Goal: Information Seeking & Learning: Compare options

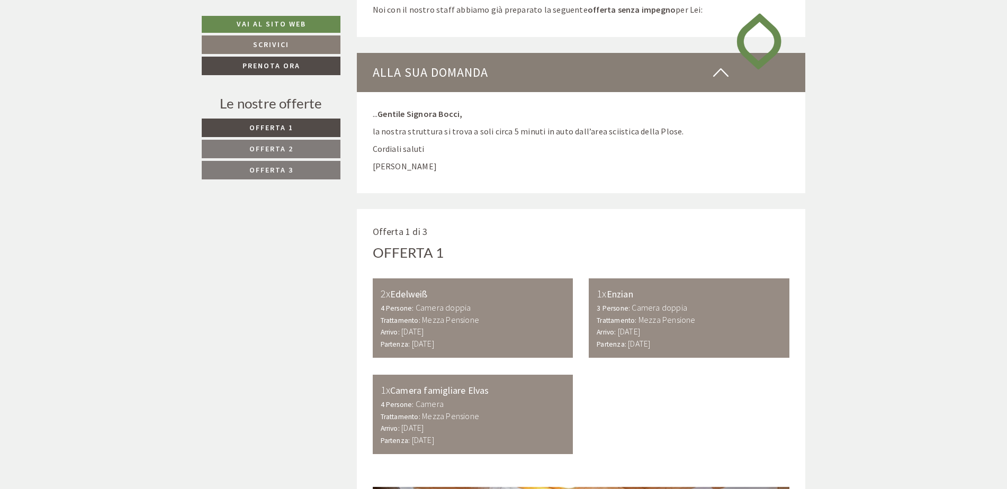
scroll to position [582, 0]
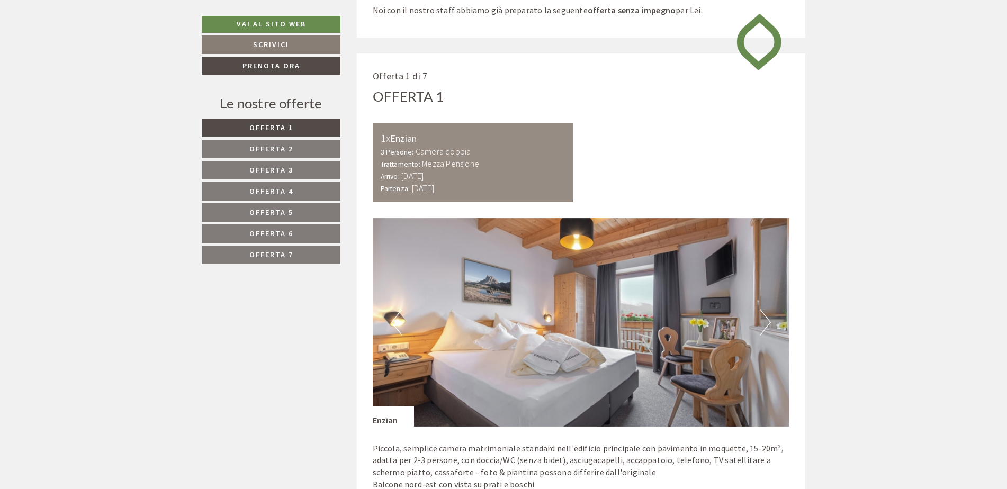
click at [324, 249] on link "Offerta 7" at bounding box center [271, 255] width 139 height 19
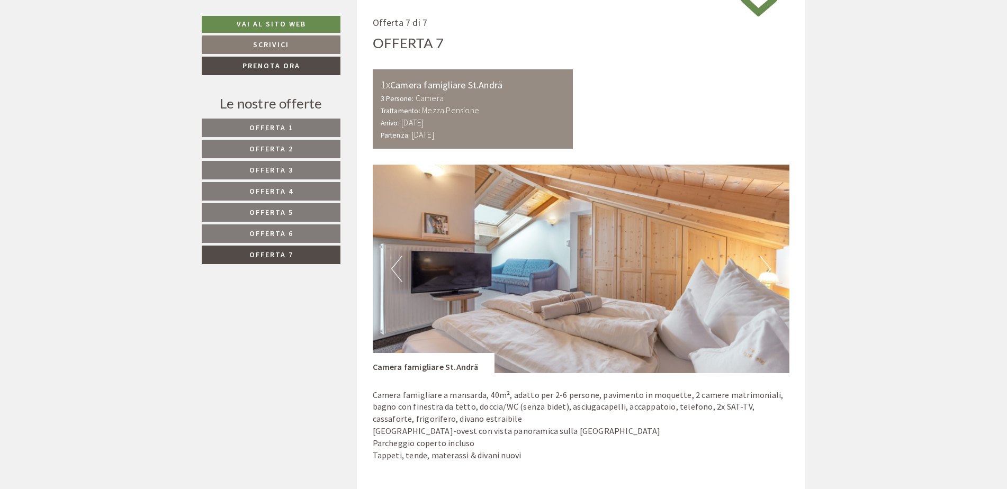
click at [310, 226] on link "Offerta 6" at bounding box center [271, 234] width 139 height 19
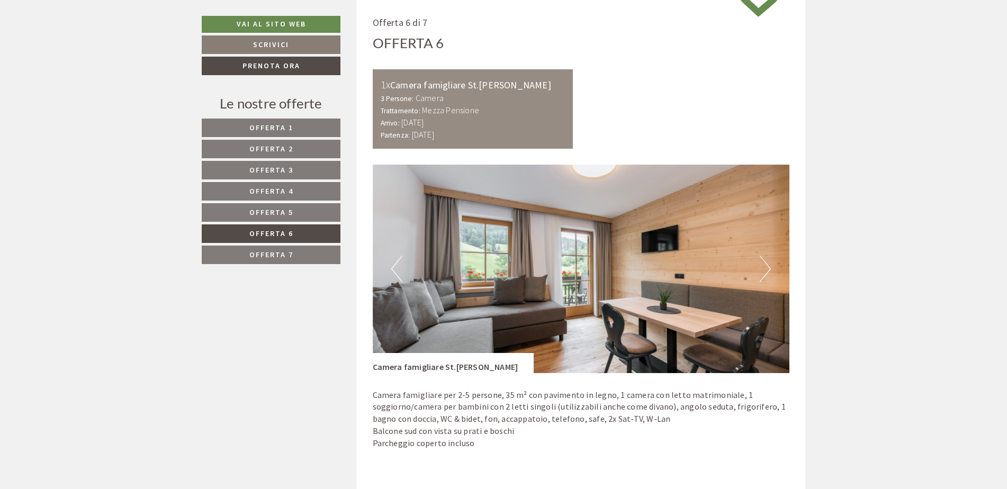
click at [310, 238] on link "Offerta 6" at bounding box center [271, 234] width 139 height 19
click at [308, 249] on link "Offerta 7" at bounding box center [271, 255] width 139 height 19
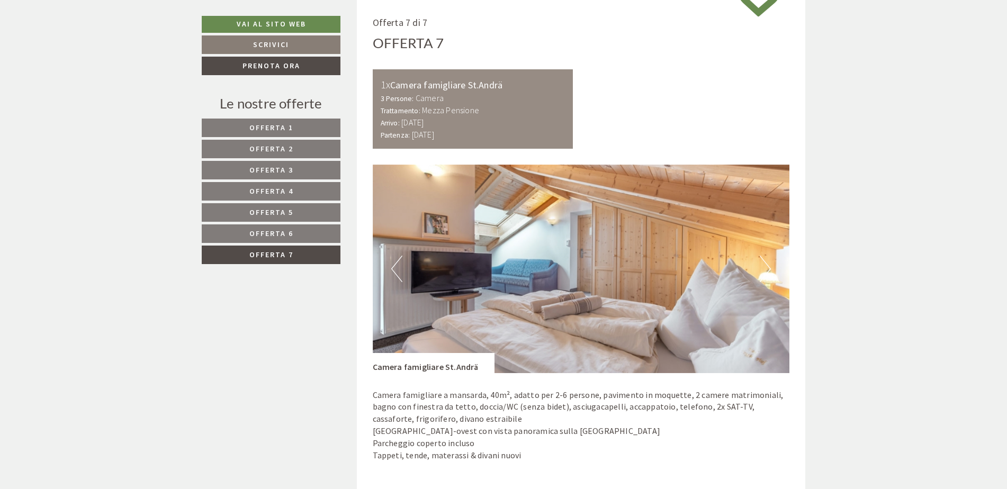
click at [290, 222] on link "Offerta 5" at bounding box center [271, 212] width 139 height 19
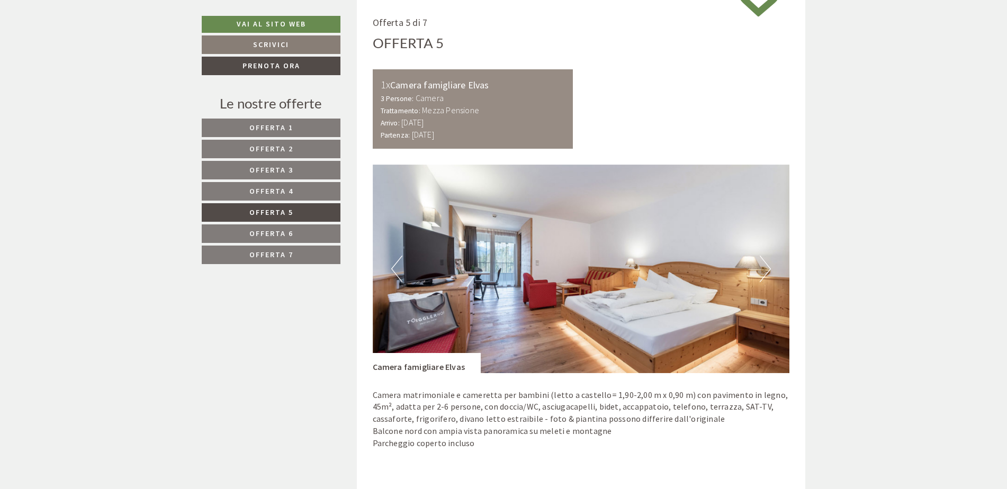
click at [765, 267] on button "Next" at bounding box center [765, 269] width 11 height 26
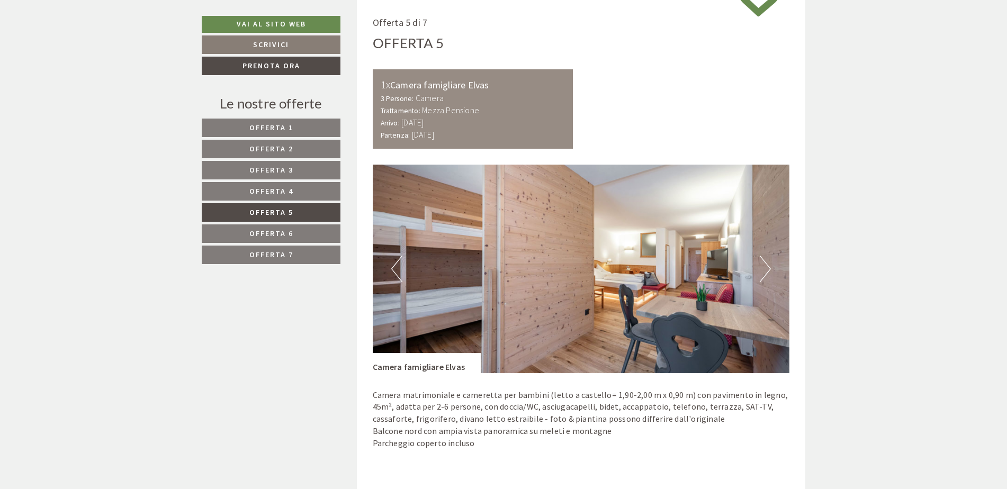
click at [765, 267] on button "Next" at bounding box center [765, 269] width 11 height 26
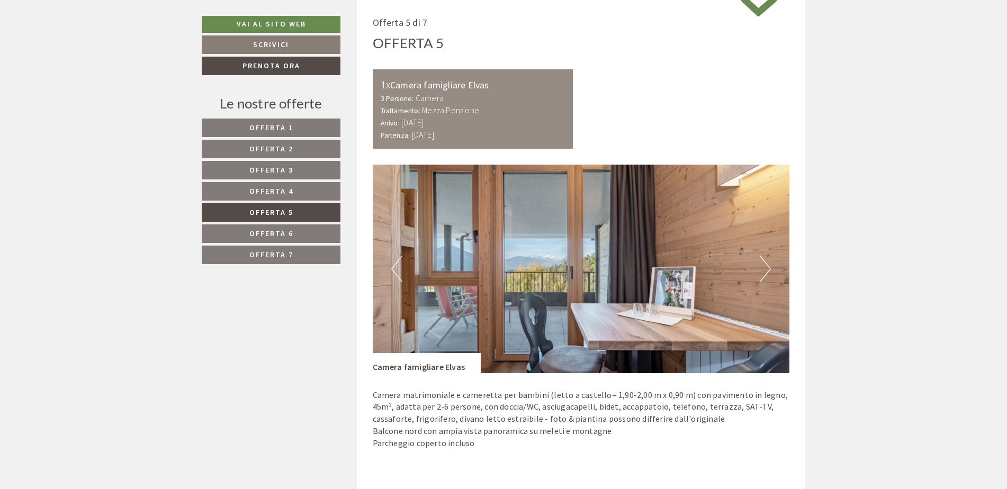
click at [765, 267] on button "Next" at bounding box center [765, 269] width 11 height 26
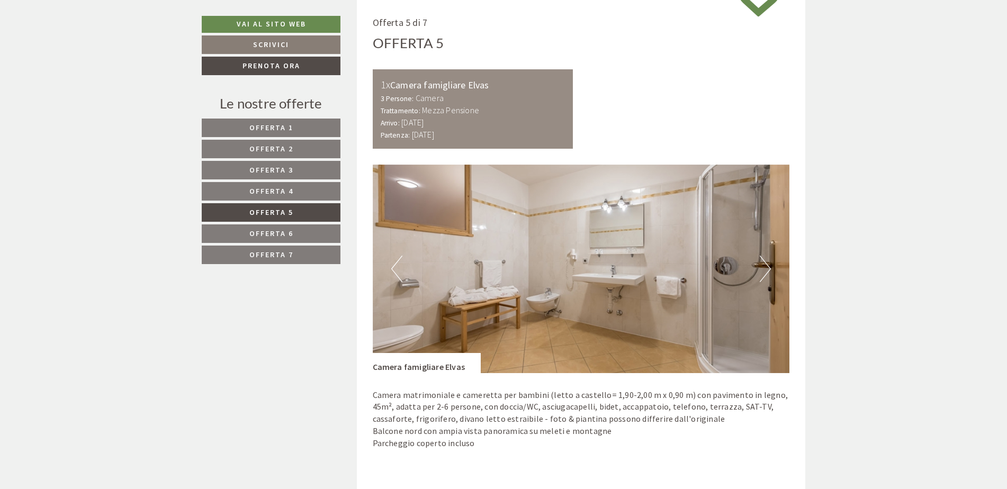
click at [765, 267] on button "Next" at bounding box center [765, 269] width 11 height 26
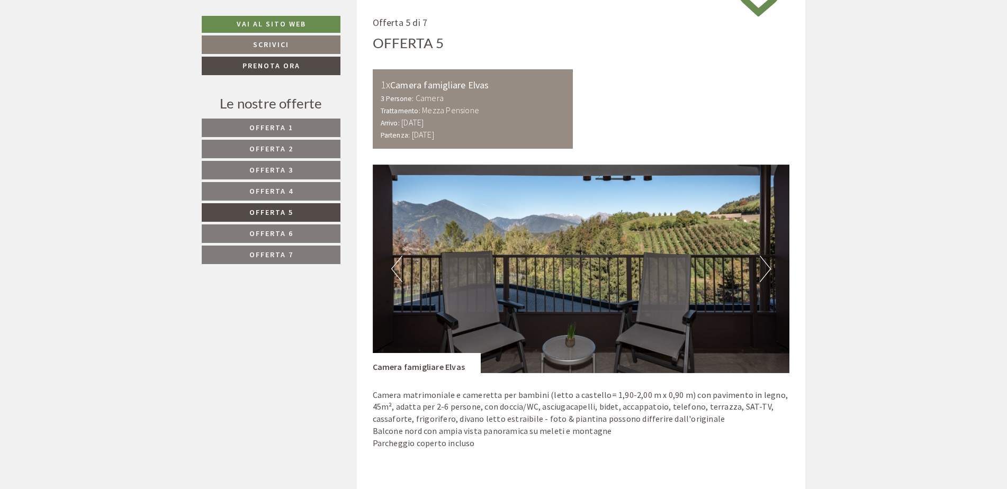
click at [765, 267] on button "Next" at bounding box center [765, 269] width 11 height 26
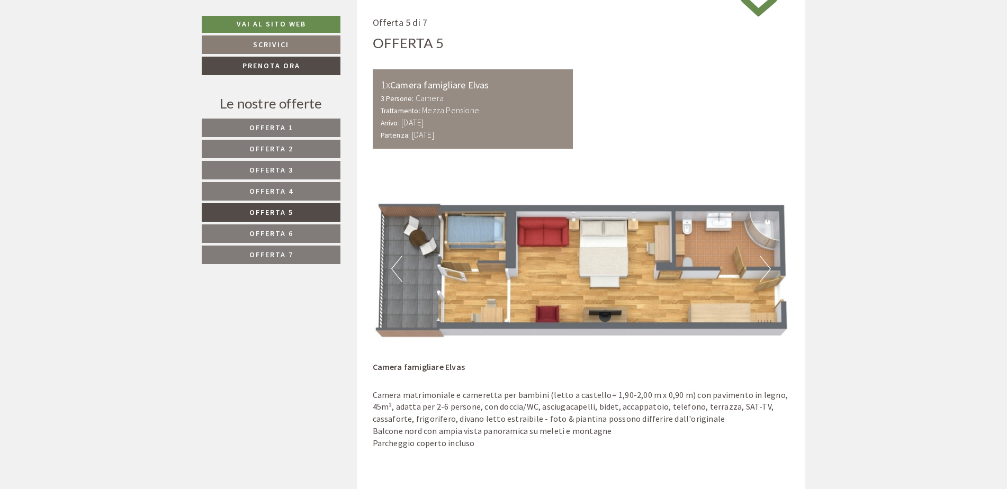
click at [765, 267] on button "Next" at bounding box center [765, 269] width 11 height 26
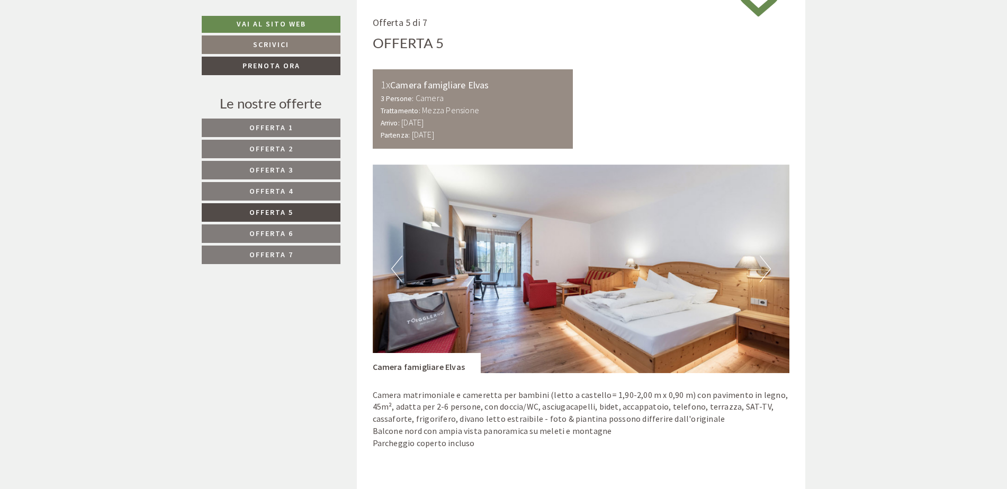
click at [765, 267] on button "Next" at bounding box center [765, 269] width 11 height 26
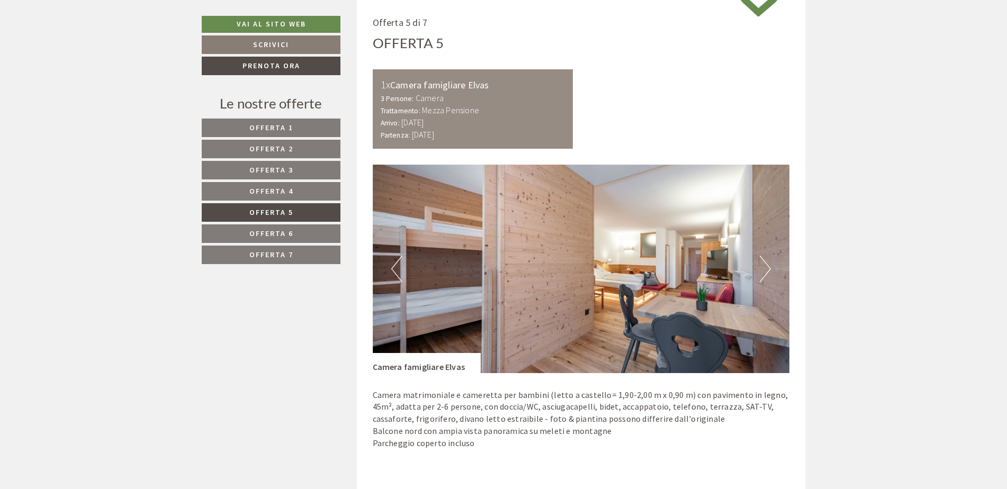
click at [765, 267] on button "Next" at bounding box center [765, 269] width 11 height 26
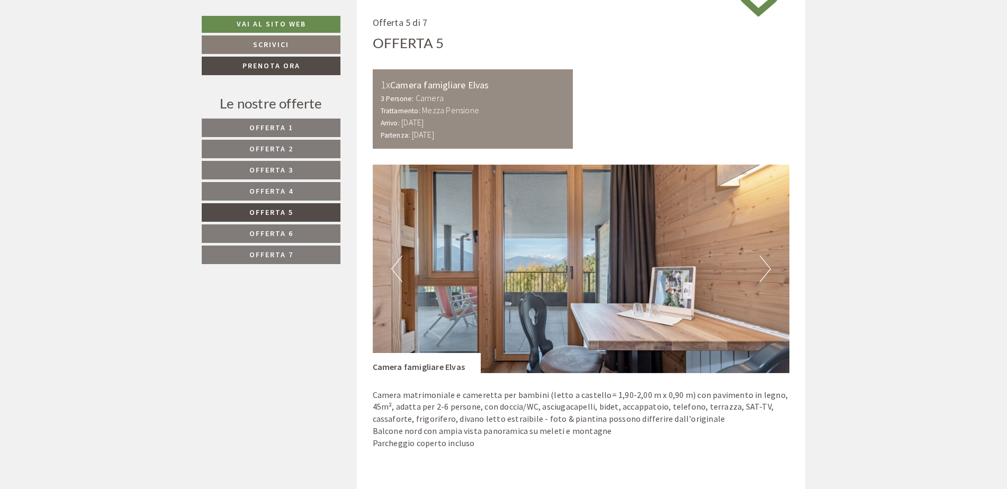
click at [765, 267] on button "Next" at bounding box center [765, 269] width 11 height 26
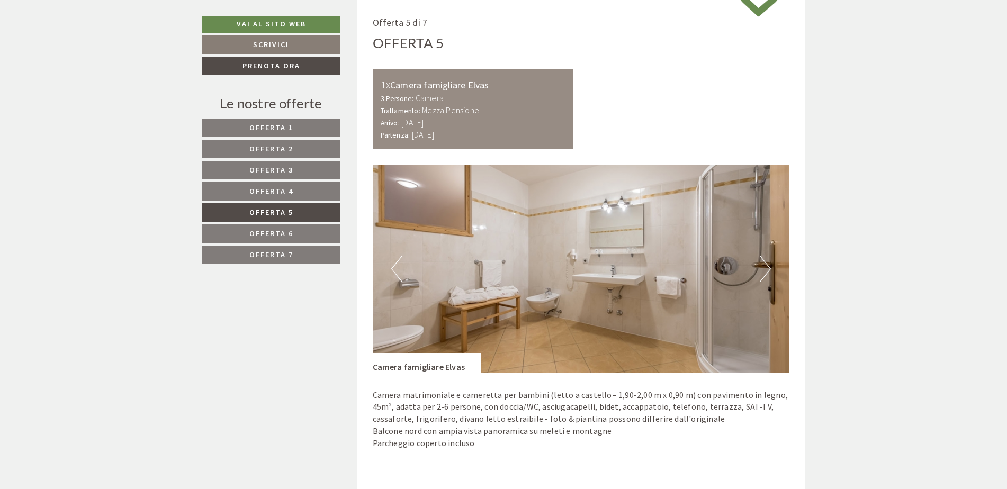
click at [765, 267] on button "Next" at bounding box center [765, 269] width 11 height 26
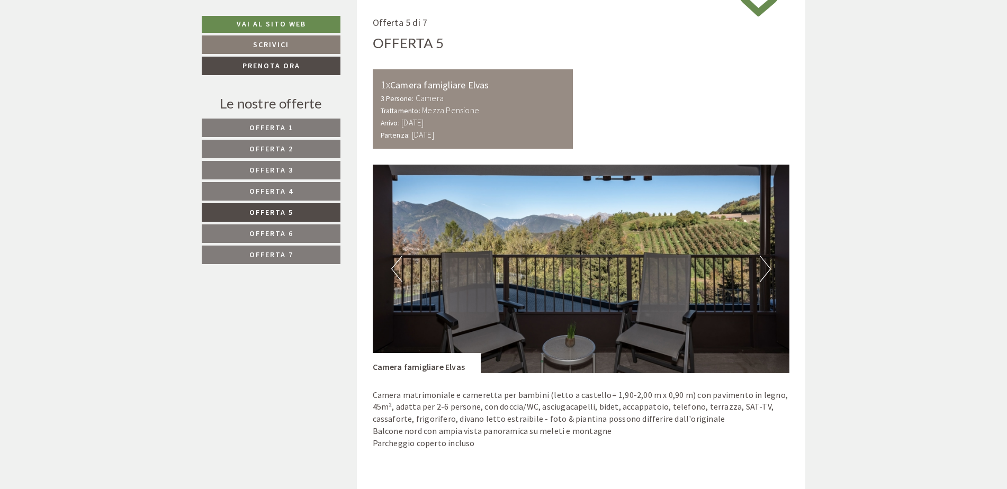
click at [765, 267] on button "Next" at bounding box center [765, 269] width 11 height 26
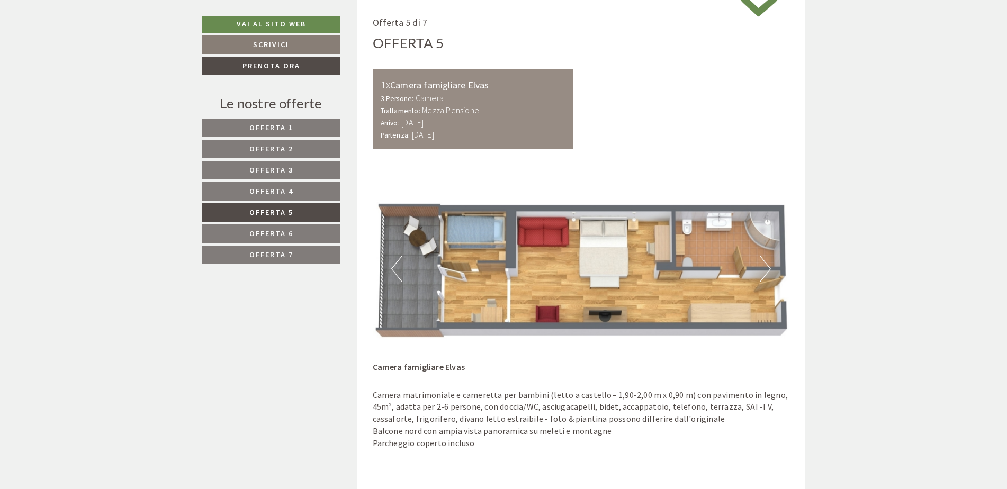
click at [765, 267] on button "Next" at bounding box center [765, 269] width 11 height 26
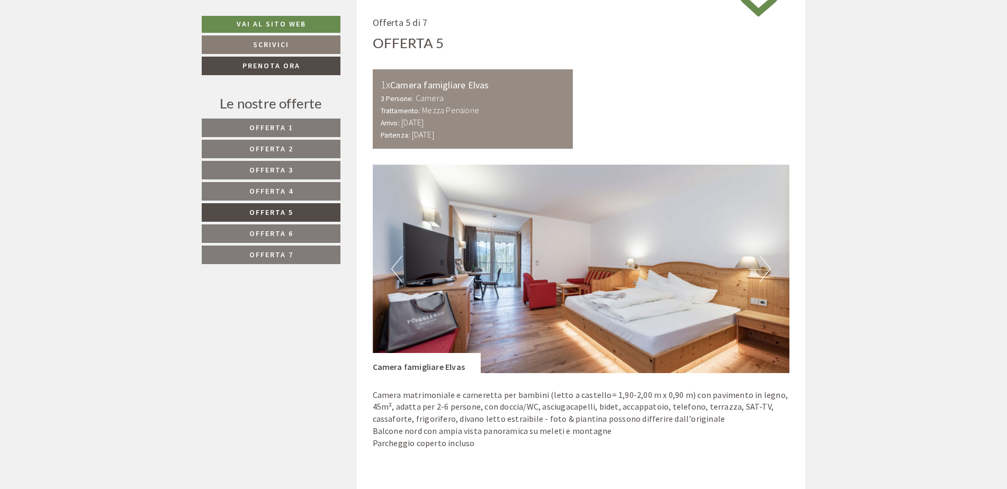
click at [765, 267] on button "Next" at bounding box center [765, 269] width 11 height 26
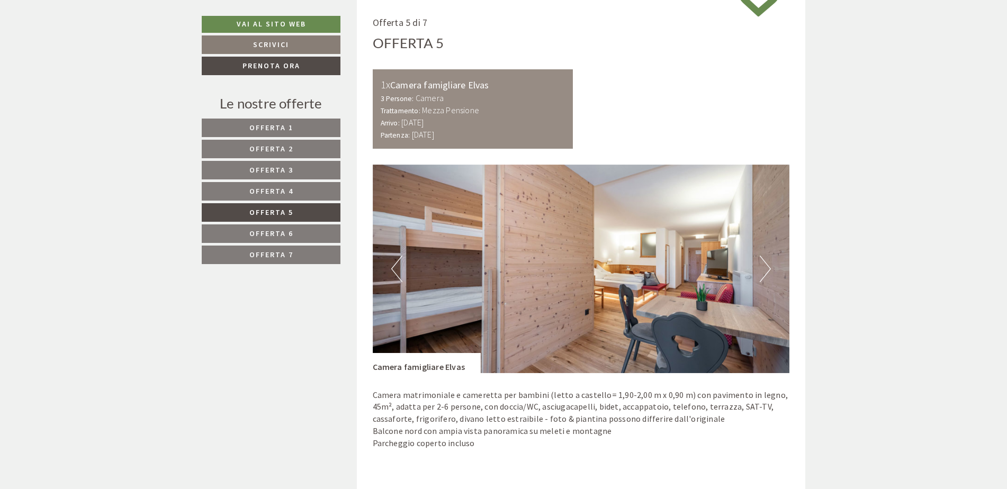
click at [765, 267] on button "Next" at bounding box center [765, 269] width 11 height 26
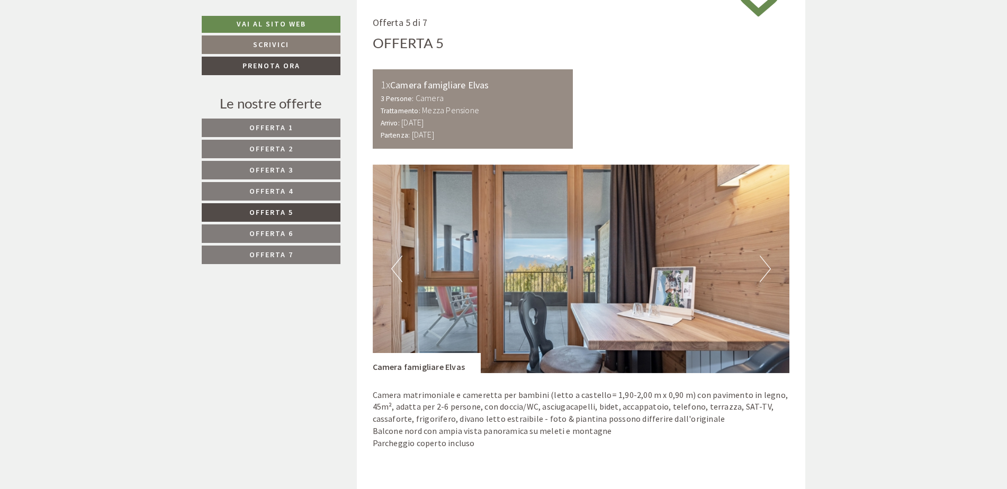
click at [765, 267] on button "Next" at bounding box center [765, 269] width 11 height 26
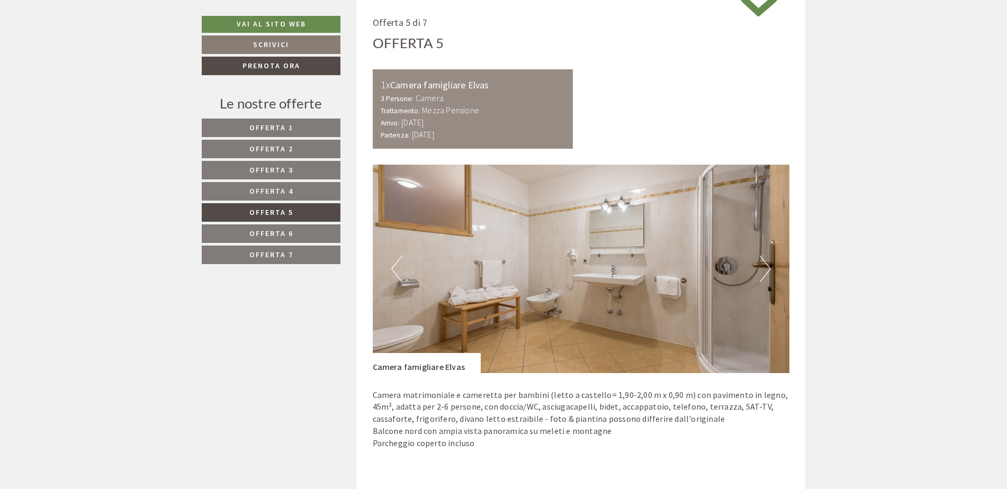
click at [765, 263] on button "Next" at bounding box center [765, 269] width 11 height 26
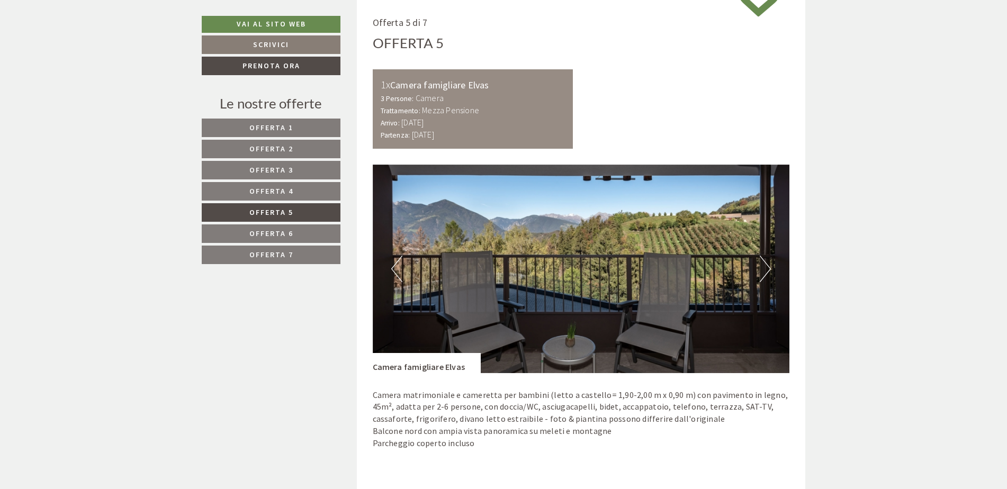
click at [765, 263] on button "Next" at bounding box center [765, 269] width 11 height 26
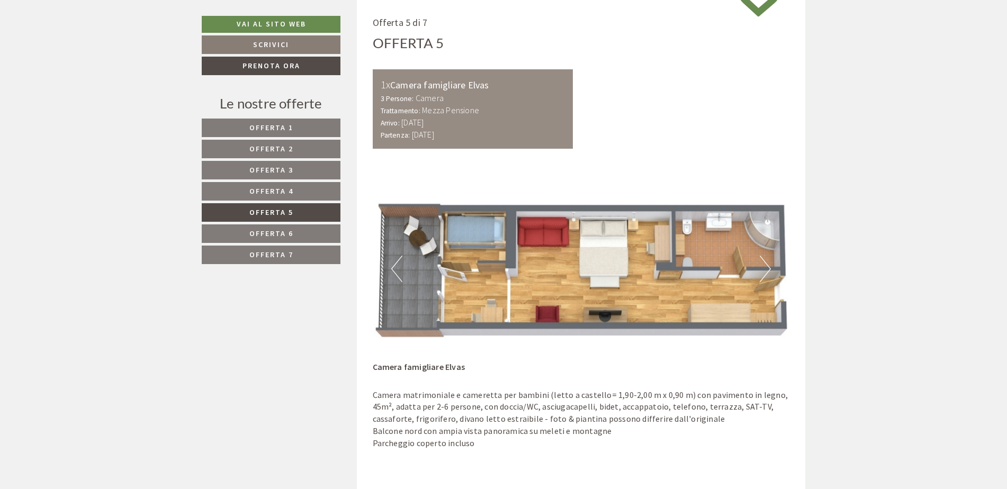
click at [761, 263] on button "Next" at bounding box center [765, 269] width 11 height 26
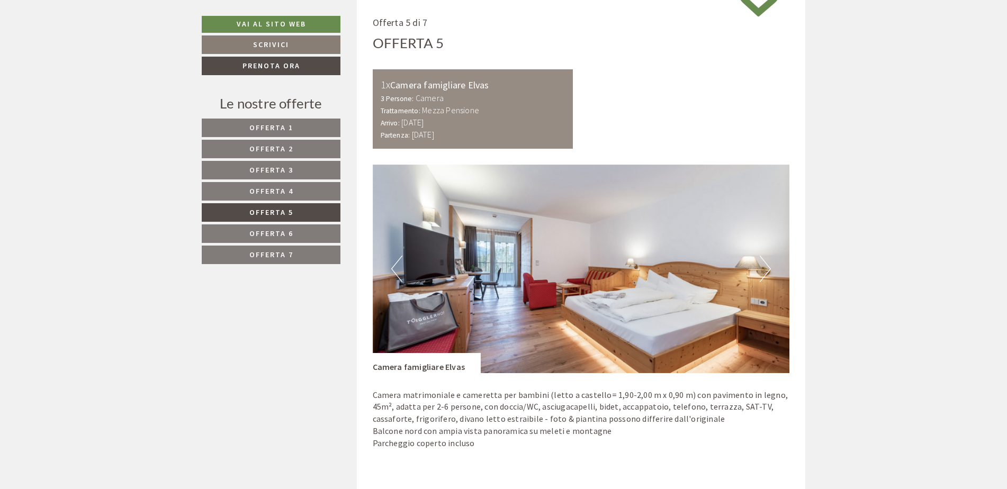
click at [761, 263] on button "Next" at bounding box center [765, 269] width 11 height 26
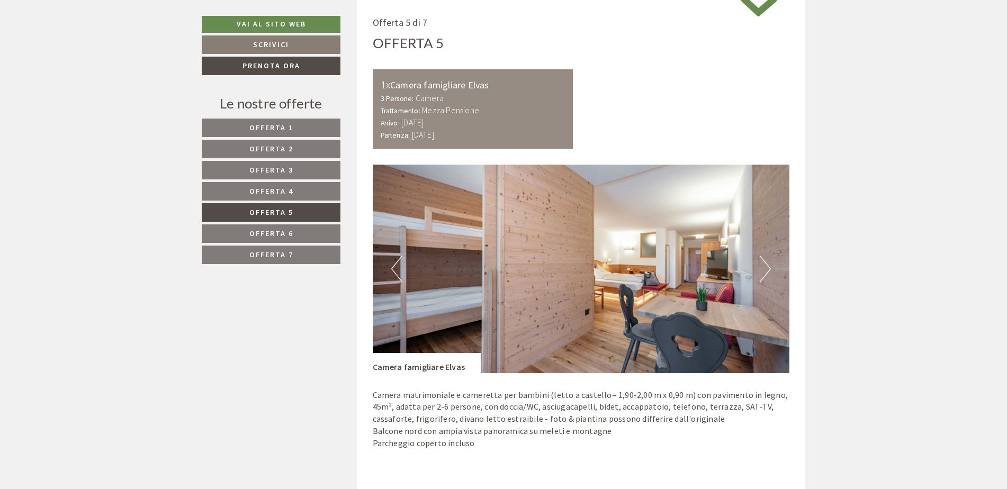
click at [761, 263] on button "Next" at bounding box center [765, 269] width 11 height 26
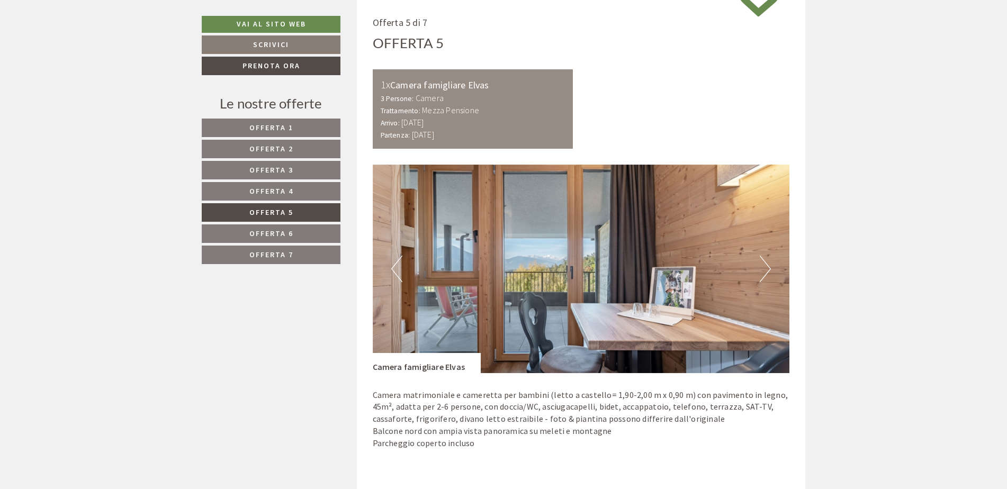
click at [761, 263] on button "Next" at bounding box center [765, 269] width 11 height 26
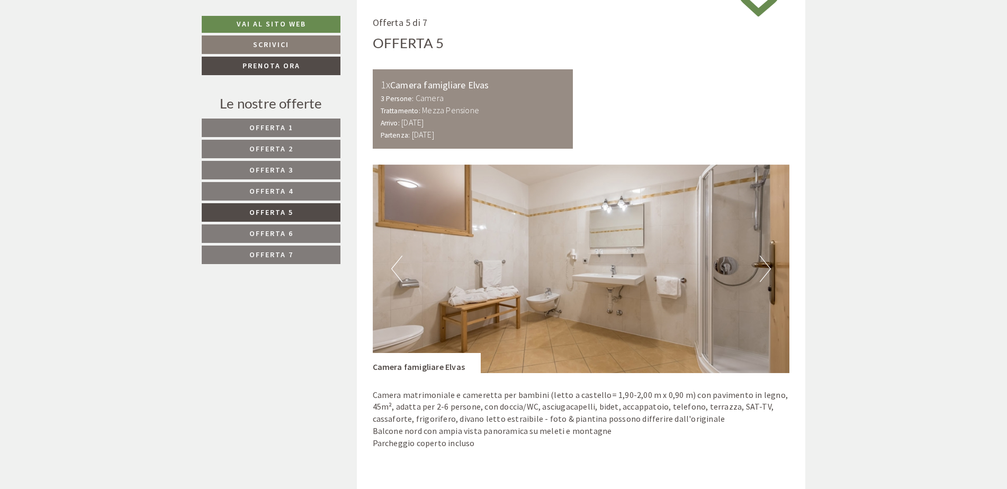
click at [761, 263] on button "Next" at bounding box center [765, 269] width 11 height 26
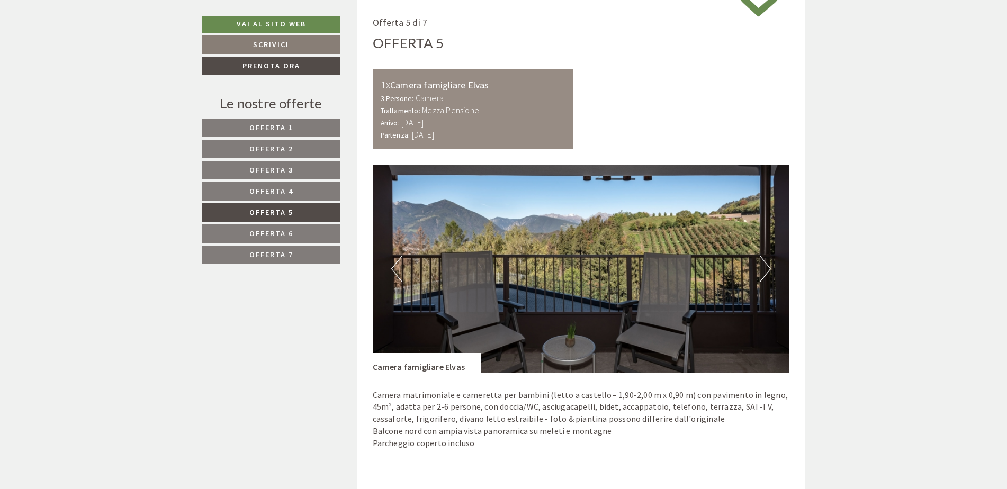
click at [761, 263] on button "Next" at bounding box center [765, 269] width 11 height 26
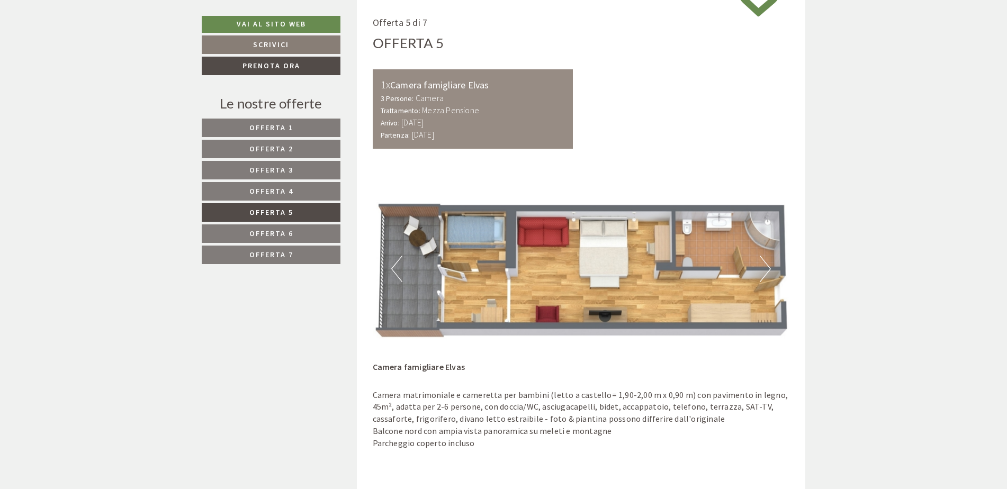
click at [761, 263] on button "Next" at bounding box center [765, 269] width 11 height 26
click at [761, 268] on button "Next" at bounding box center [765, 269] width 11 height 26
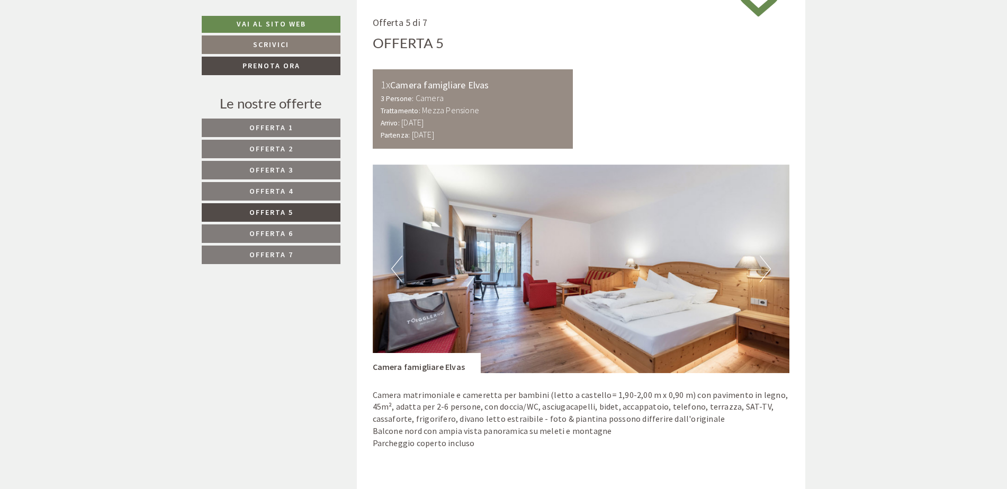
click at [761, 268] on button "Next" at bounding box center [765, 269] width 11 height 26
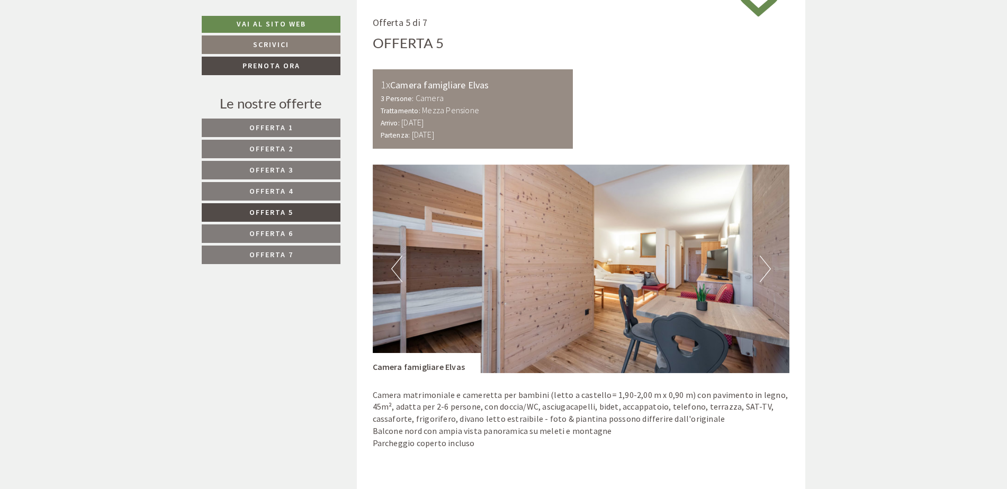
click at [761, 268] on button "Next" at bounding box center [765, 269] width 11 height 26
click at [760, 270] on button "Next" at bounding box center [765, 269] width 11 height 26
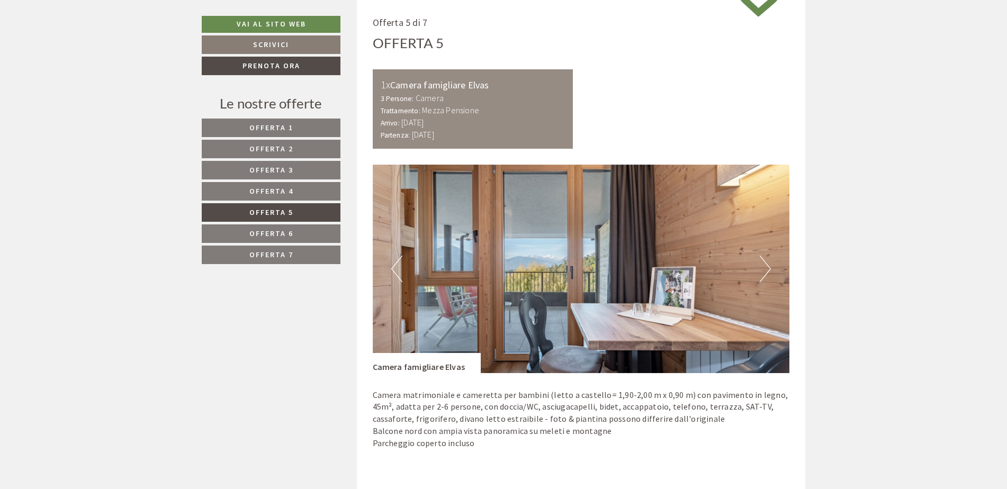
click at [401, 261] on button "Previous" at bounding box center [396, 269] width 11 height 26
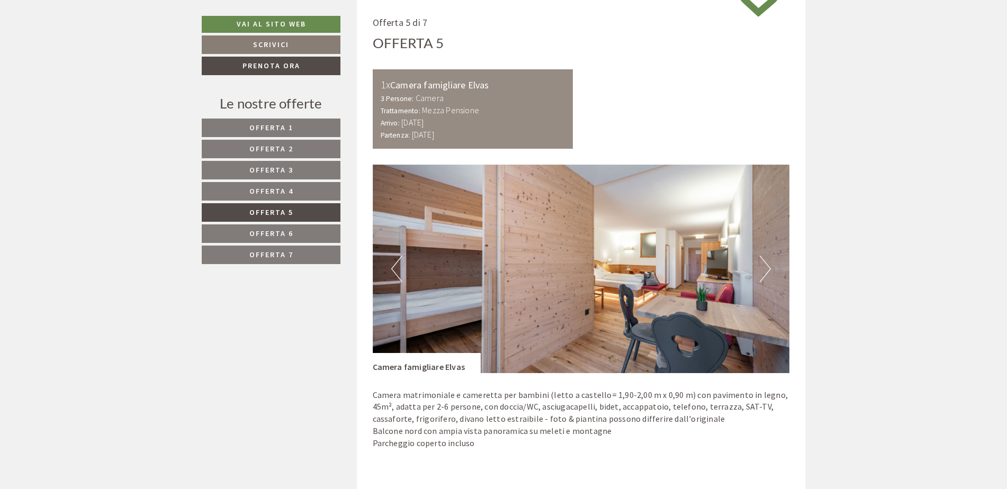
click at [401, 261] on button "Previous" at bounding box center [396, 269] width 11 height 26
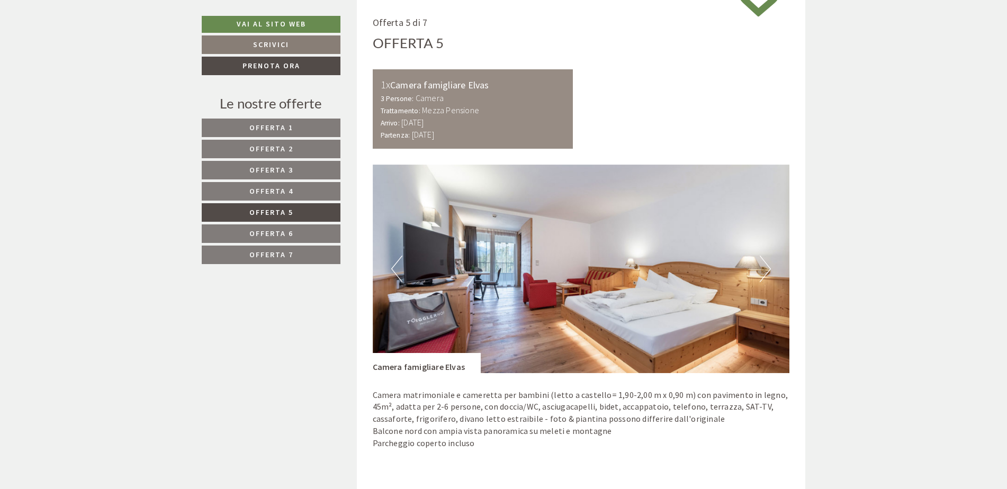
click at [401, 261] on button "Previous" at bounding box center [396, 269] width 11 height 26
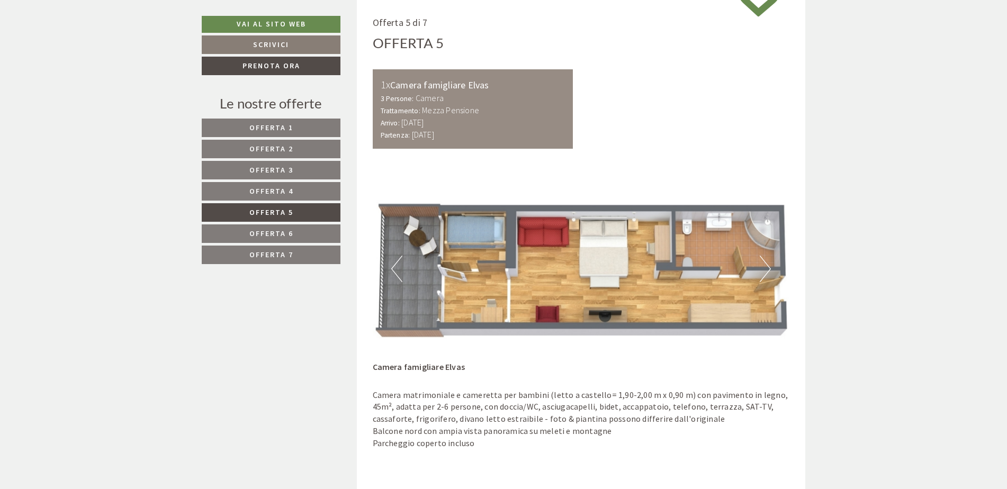
click at [401, 251] on img at bounding box center [581, 269] width 417 height 209
click at [401, 262] on button "Previous" at bounding box center [396, 269] width 11 height 26
